Goal: Contribute content: Add original content to the website for others to see

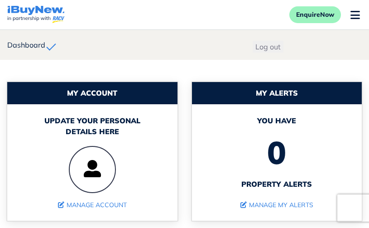
click at [47, 49] on button "Dashboard" at bounding box center [33, 45] width 53 height 30
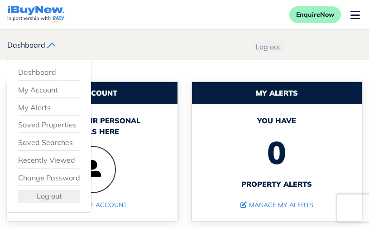
click at [115, 33] on div "Dashboard Admin Force PropertyBase Update Blog Posts Archived Posts" at bounding box center [123, 45] width 232 height 30
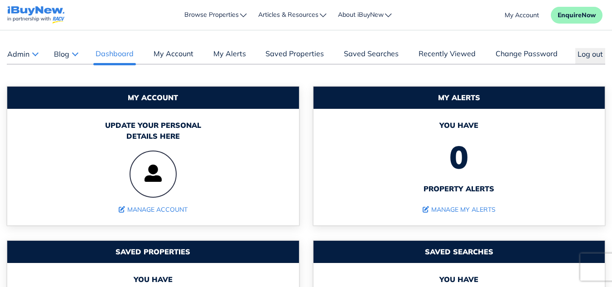
click at [78, 53] on button "Blog" at bounding box center [65, 54] width 24 height 12
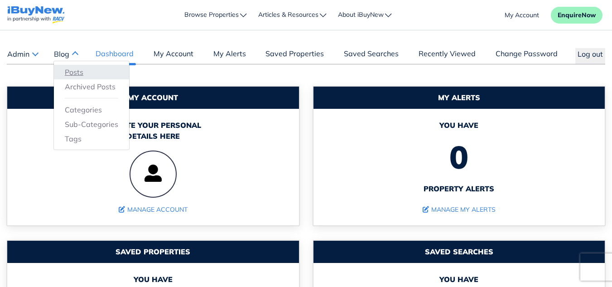
click at [79, 69] on link "Posts" at bounding box center [91, 72] width 53 height 11
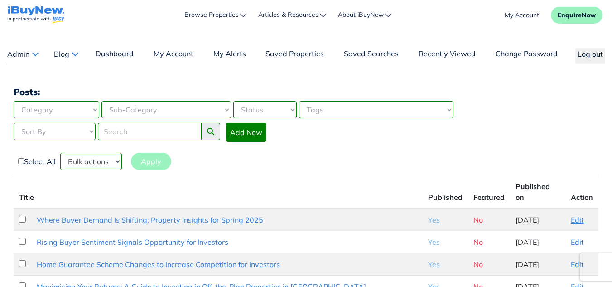
click at [577, 215] on link "Edit" at bounding box center [576, 219] width 13 height 9
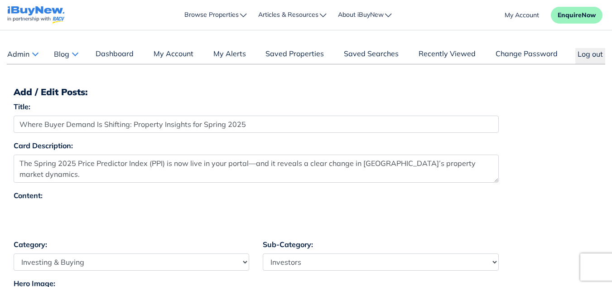
select select "4"
select select "17"
select select "1590"
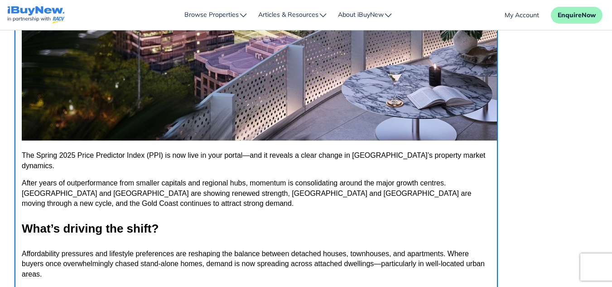
scroll to position [240, 0]
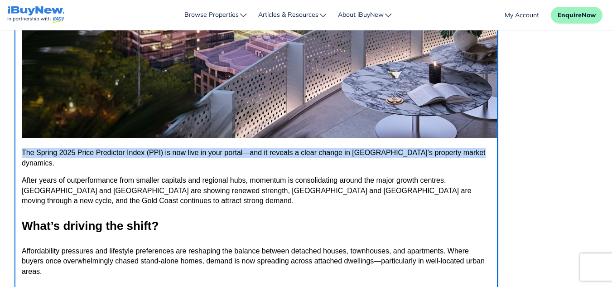
drag, startPoint x: 23, startPoint y: 152, endPoint x: 469, endPoint y: 146, distance: 446.3
click at [469, 146] on body "The Spring 2025 Price Predictor Index (PPI) is now live in your portal—and it r…" at bounding box center [256, 226] width 468 height 958
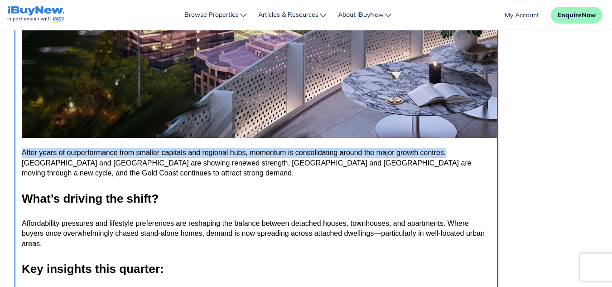
copy p "After years of outperformance from smaller capitals and regional hubs, momentum…"
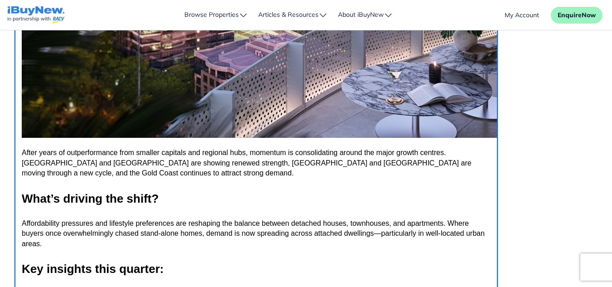
click at [424, 171] on p "After years of outperformance from smaller capitals and regional hubs, momentum…" at bounding box center [256, 163] width 468 height 30
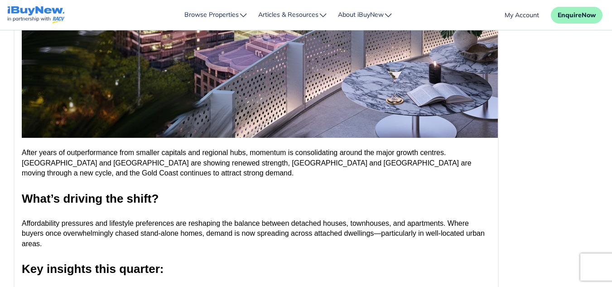
click at [555, 157] on div "Content: Roboto p 320 words Build with" at bounding box center [306, 135] width 598 height 384
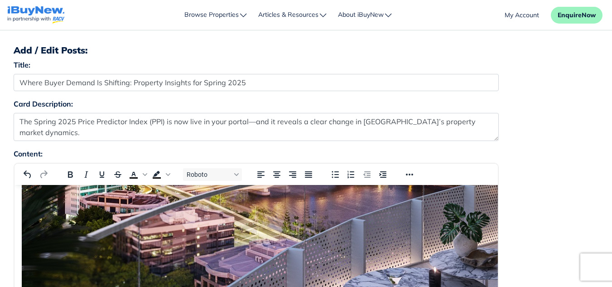
scroll to position [0, 0]
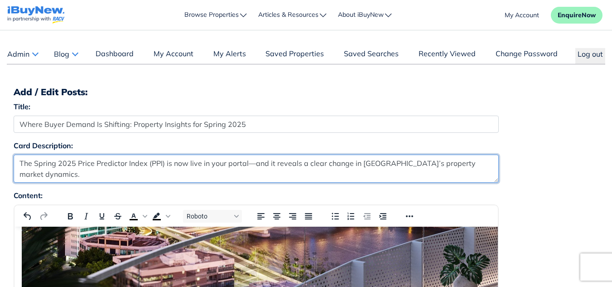
click at [409, 161] on textarea "The Spring 2025 Price Predictor Index (PPI) is now live in your portal—and it r…" at bounding box center [256, 168] width 485 height 28
paste textarea "After years of outperformance from smaller capitals and regional hubs, momentum…"
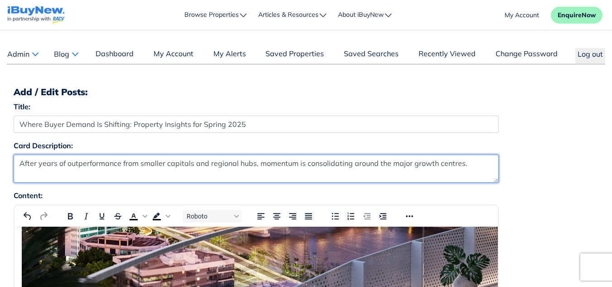
type textarea "After years of outperformance from smaller capitals and regional hubs, momentum…"
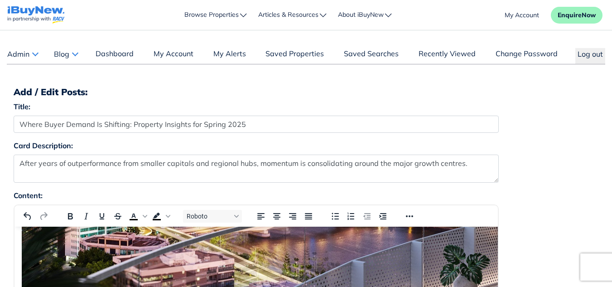
click at [305, 87] on h3 "Add / Edit Posts:" at bounding box center [306, 91] width 584 height 11
click at [521, 104] on div "Title: Where Buyer Demand Is Shifting: Property Insights for Spring 2025" at bounding box center [306, 120] width 598 height 39
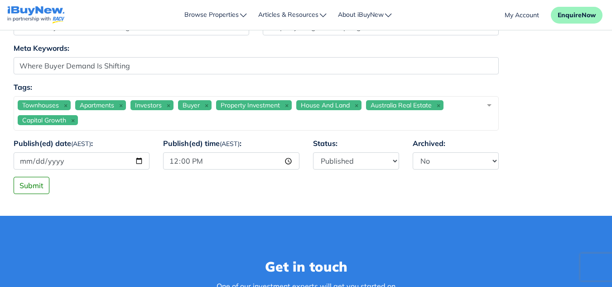
scroll to position [670, 0]
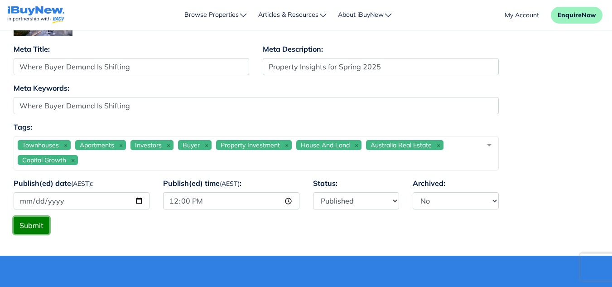
click at [40, 223] on button "Submit" at bounding box center [32, 224] width 36 height 17
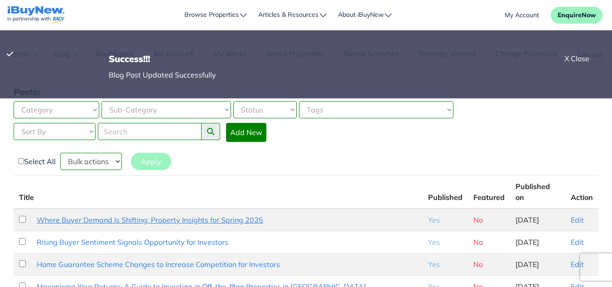
click at [201, 215] on link "Where Buyer Demand Is Shifting: Property Insights for Spring 2025" at bounding box center [150, 219] width 226 height 9
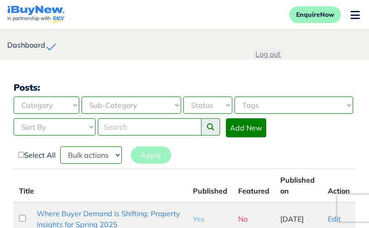
click at [267, 53] on button "Log out" at bounding box center [268, 54] width 31 height 12
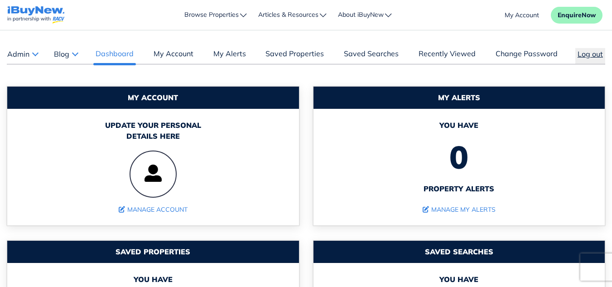
click at [592, 56] on button "Log out" at bounding box center [590, 56] width 30 height 16
